Goal: Task Accomplishment & Management: Use online tool/utility

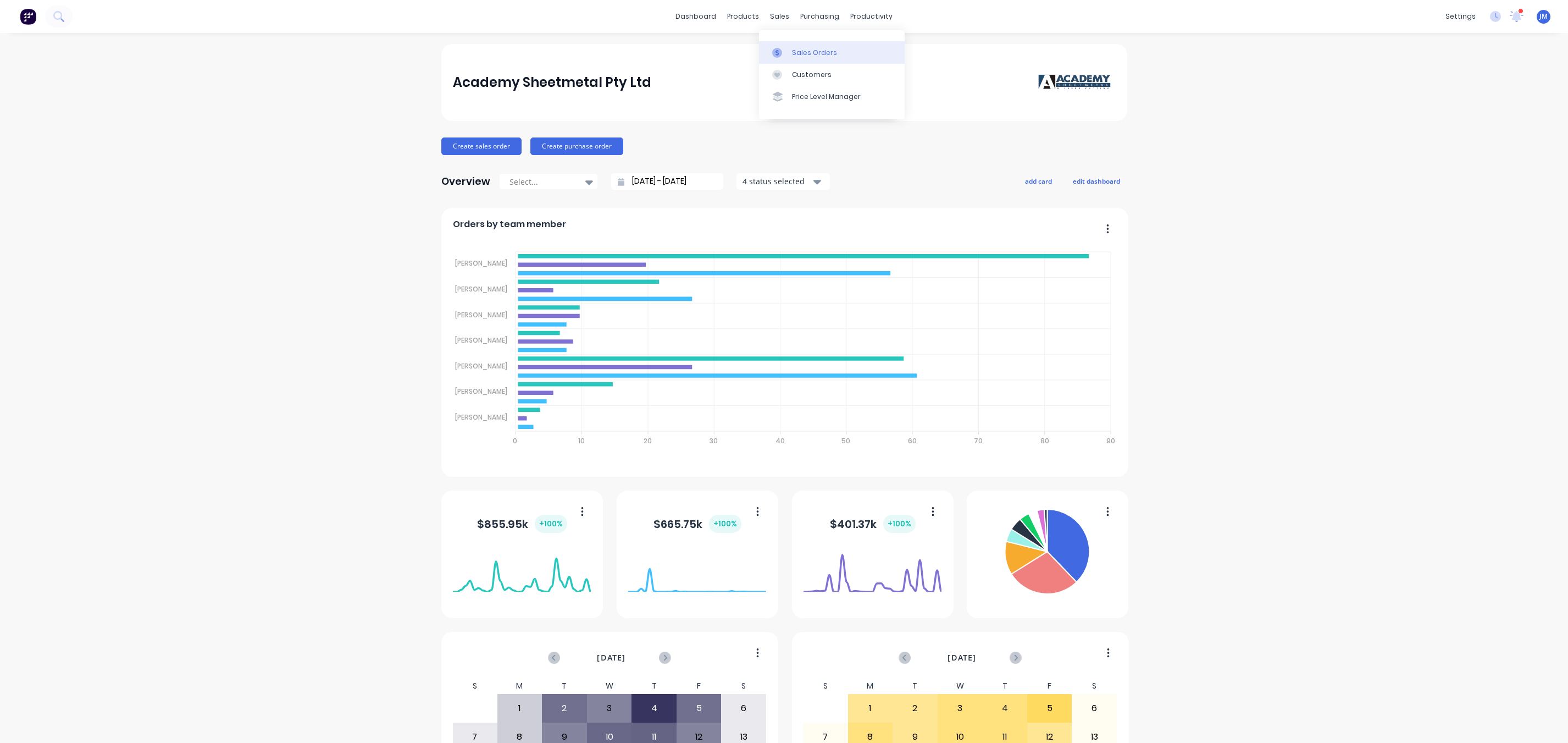
click at [789, 49] on link "Sales Orders" at bounding box center [832, 52] width 146 height 22
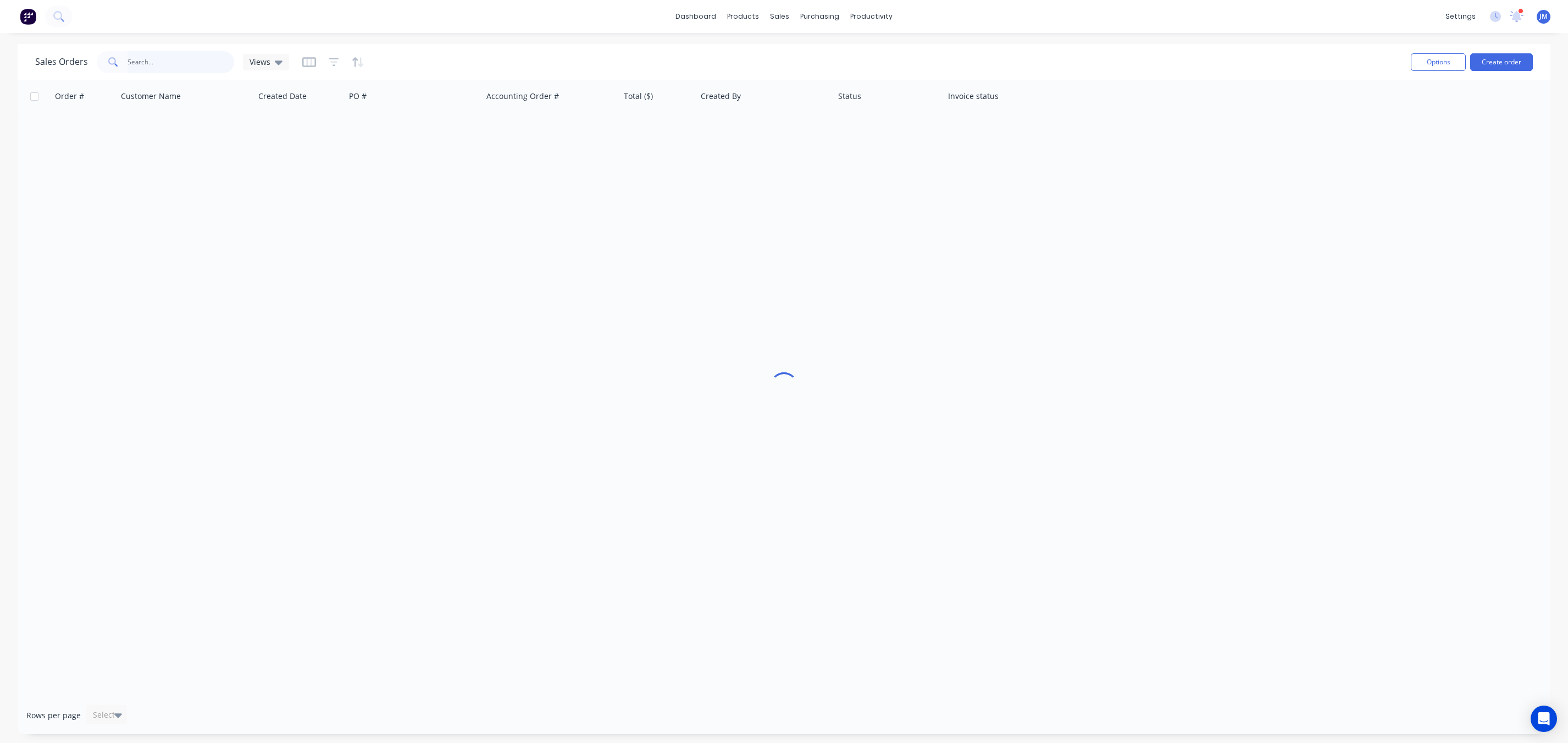
click at [180, 69] on input "text" at bounding box center [181, 63] width 107 height 22
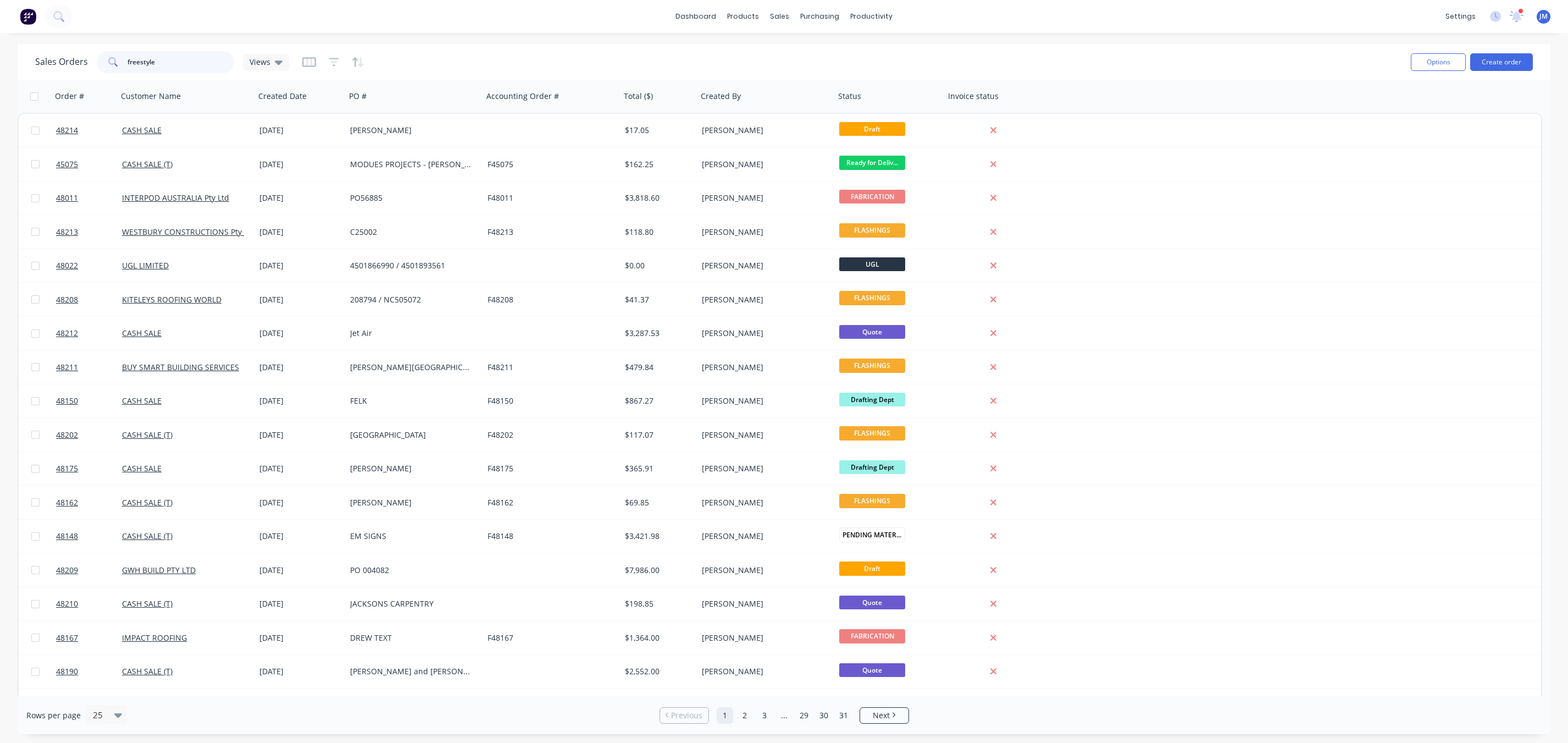
type input "freestyle"
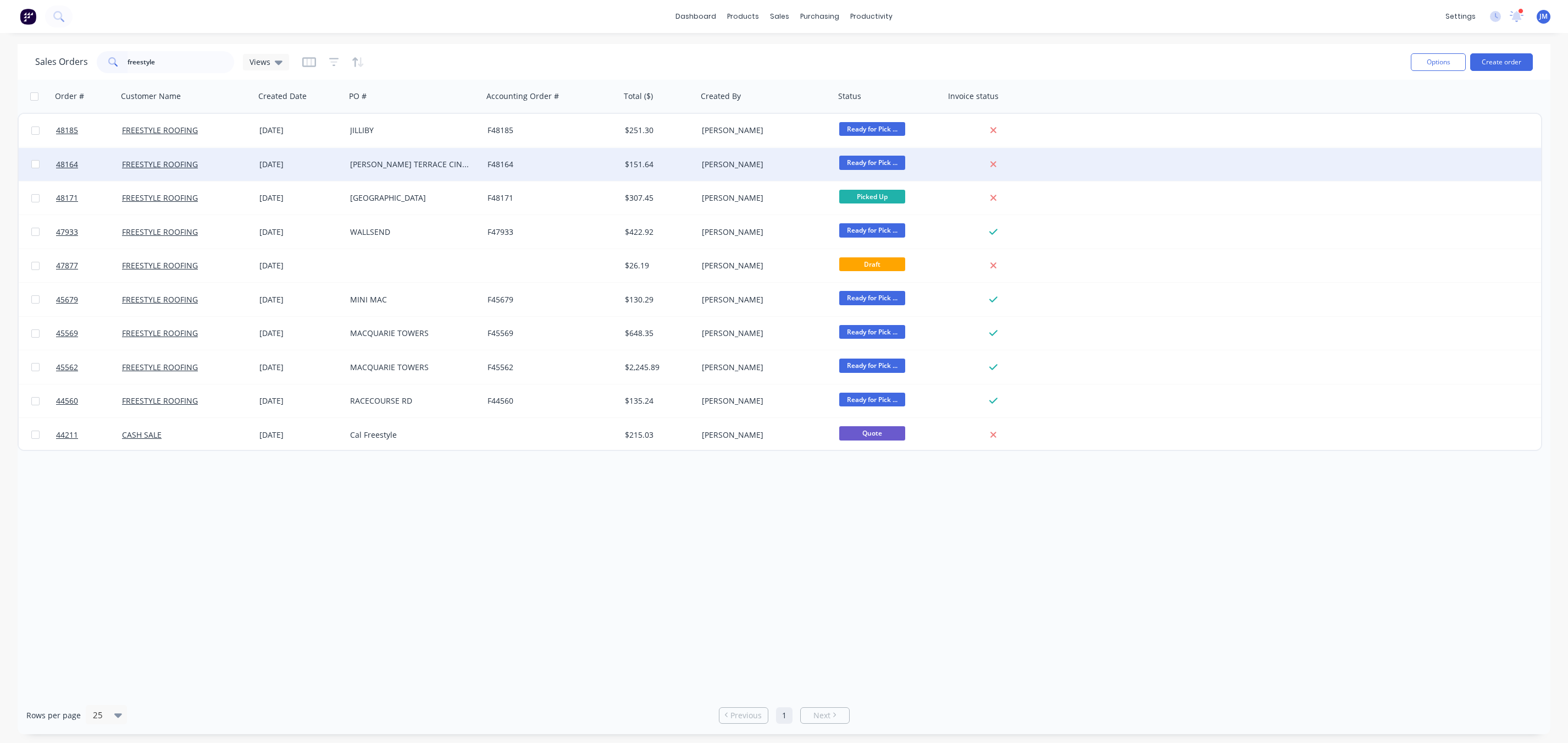
click at [231, 167] on div "FREESTYLE ROOFING" at bounding box center [182, 164] width 122 height 11
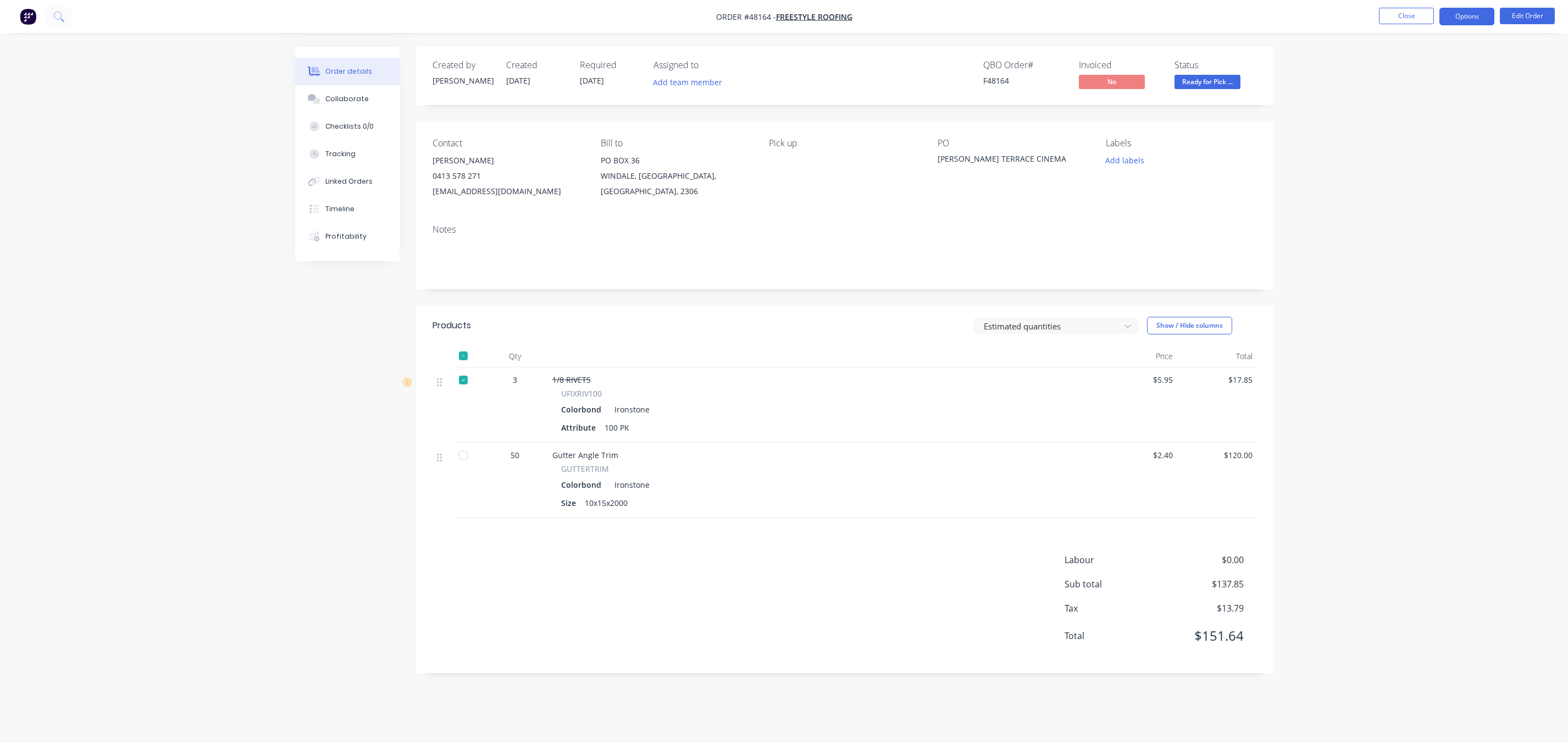
click at [1487, 20] on button "Options" at bounding box center [1466, 16] width 55 height 18
click at [1422, 150] on div "Delivery Docket" at bounding box center [1433, 154] width 101 height 16
click at [1424, 109] on div "Without pricing" at bounding box center [1433, 111] width 101 height 16
